Goal: Check status: Check status

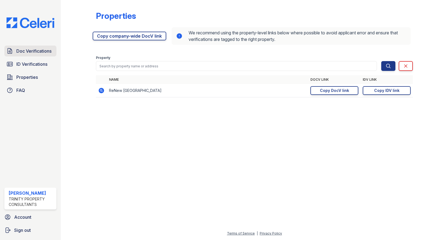
click at [40, 51] on span "Doc Verifications" at bounding box center [33, 51] width 35 height 7
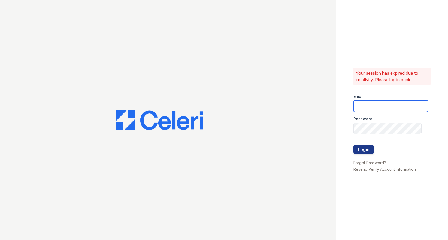
click at [376, 108] on input "email" at bounding box center [390, 105] width 75 height 11
type input "ssalazar@trinity-pm.com"
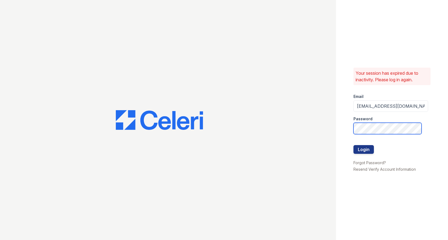
click at [353, 145] on button "Login" at bounding box center [363, 149] width 20 height 9
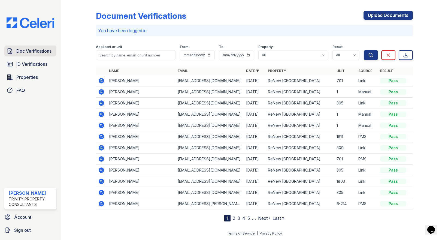
click at [32, 53] on span "Doc Verifications" at bounding box center [33, 51] width 35 height 7
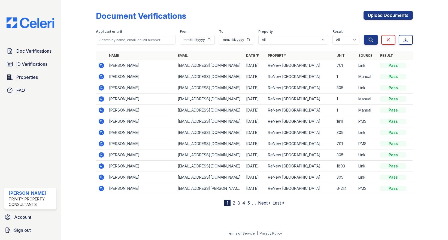
click at [99, 64] on icon at bounding box center [101, 65] width 5 height 5
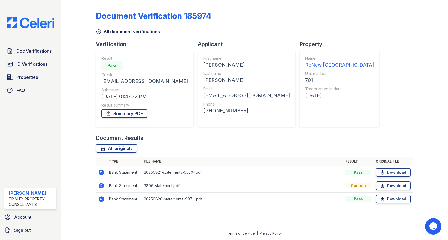
click at [102, 186] on icon at bounding box center [101, 185] width 5 height 5
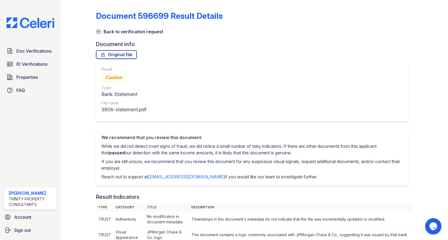
click at [97, 31] on icon at bounding box center [99, 32] width 4 height 4
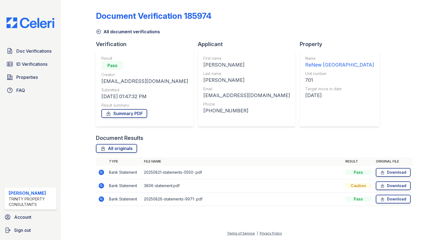
click at [102, 173] on icon at bounding box center [101, 172] width 7 height 7
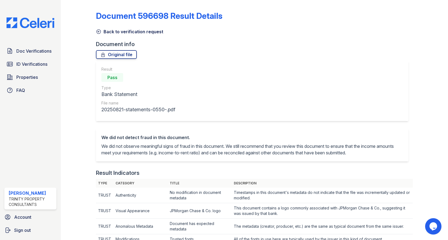
click at [100, 33] on icon at bounding box center [99, 32] width 4 height 4
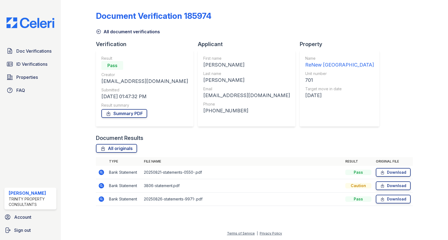
click at [101, 199] on icon at bounding box center [101, 198] width 1 height 1
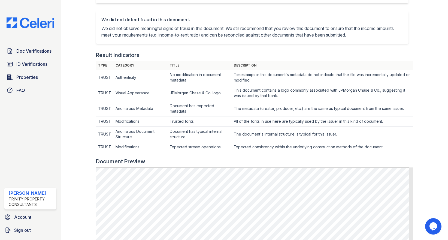
scroll to position [4, 0]
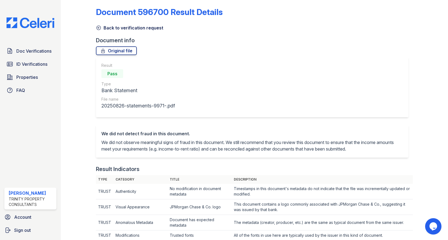
click at [98, 29] on icon at bounding box center [98, 27] width 5 height 5
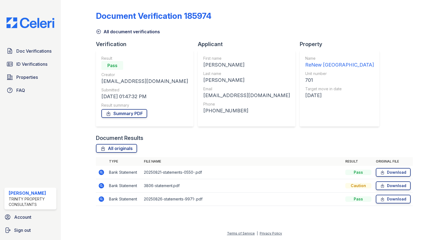
click at [99, 173] on icon at bounding box center [101, 172] width 7 height 7
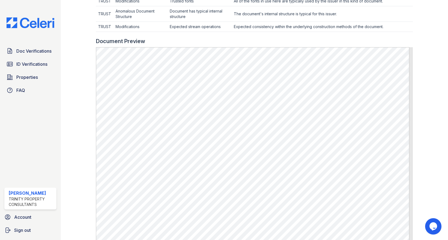
scroll to position [218, 0]
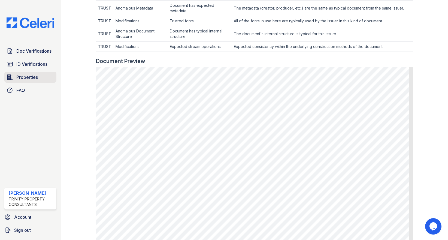
click at [33, 80] on span "Properties" at bounding box center [27, 77] width 22 height 7
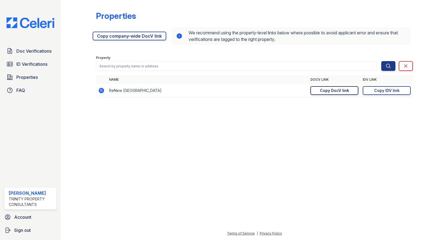
click at [341, 88] on div "Copy DocV link" at bounding box center [334, 90] width 29 height 5
click at [32, 54] on span "Doc Verifications" at bounding box center [33, 51] width 35 height 7
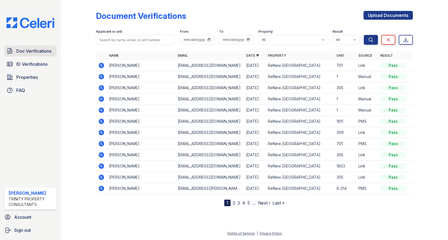
click at [32, 49] on span "Doc Verifications" at bounding box center [33, 51] width 35 height 7
click at [135, 39] on input "search" at bounding box center [136, 40] width 80 height 10
type input "marquist"
click at [364, 35] on button "Search" at bounding box center [371, 40] width 14 height 10
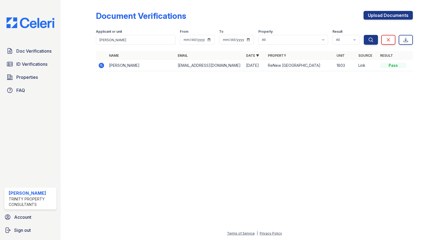
click at [101, 65] on icon at bounding box center [101, 64] width 1 height 1
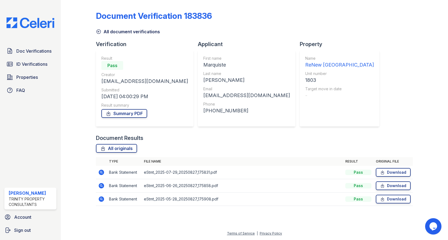
click at [102, 174] on icon at bounding box center [101, 171] width 5 height 5
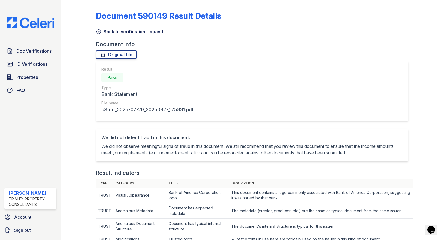
click at [98, 32] on icon at bounding box center [98, 31] width 5 height 5
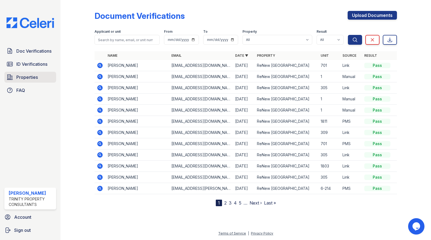
click at [43, 78] on link "Properties" at bounding box center [30, 77] width 52 height 11
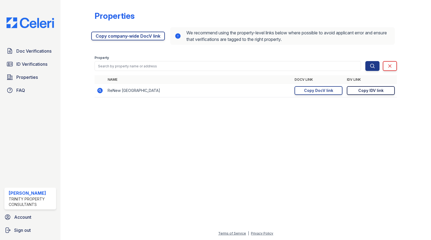
click at [371, 89] on div "Copy IDV link" at bounding box center [370, 90] width 25 height 5
